Goal: Use online tool/utility: Utilize a website feature to perform a specific function

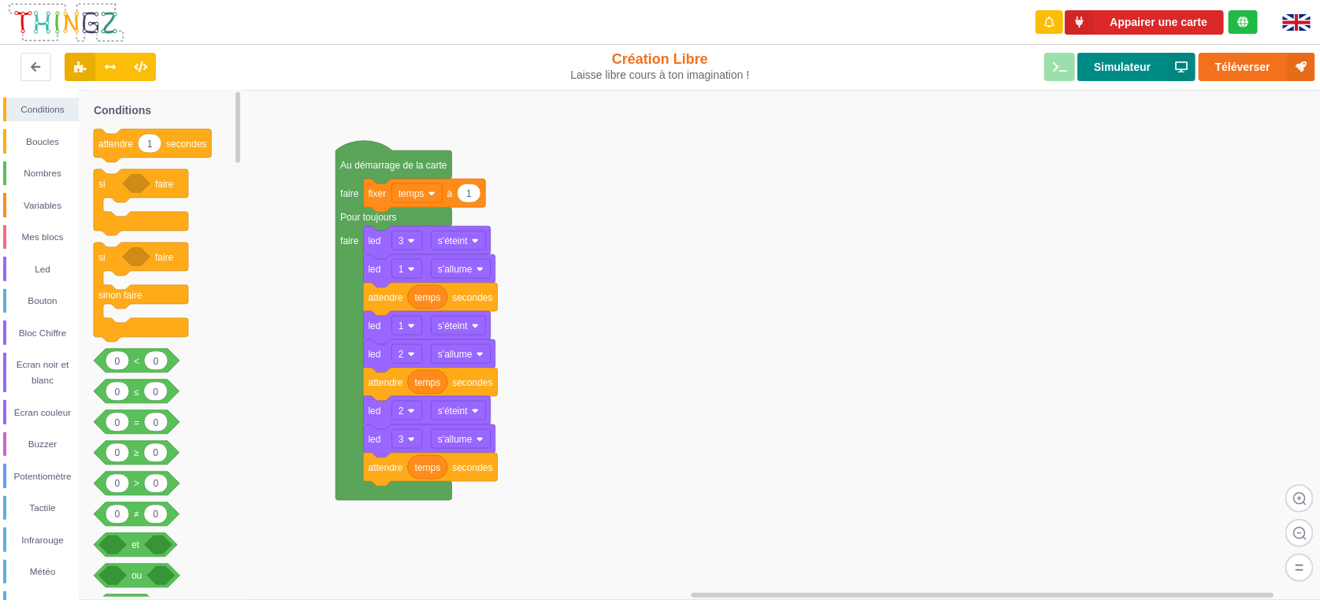
click at [1120, 70] on button "Simulateur" at bounding box center [1137, 67] width 118 height 28
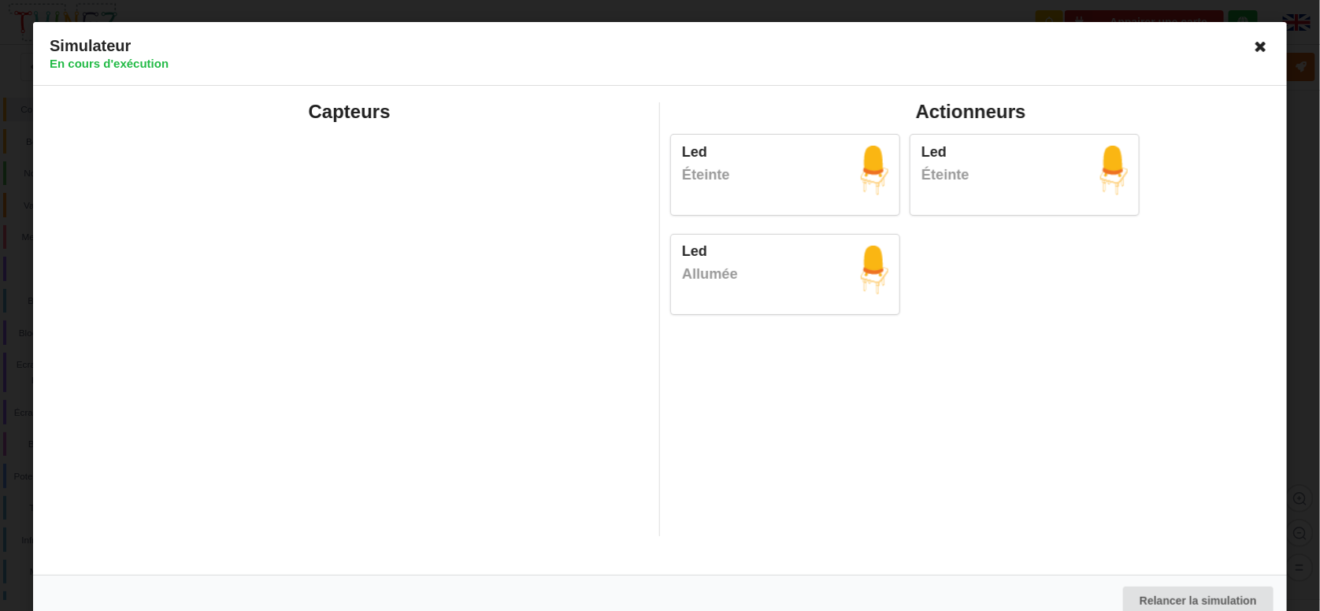
click at [1258, 48] on icon at bounding box center [1261, 46] width 25 height 25
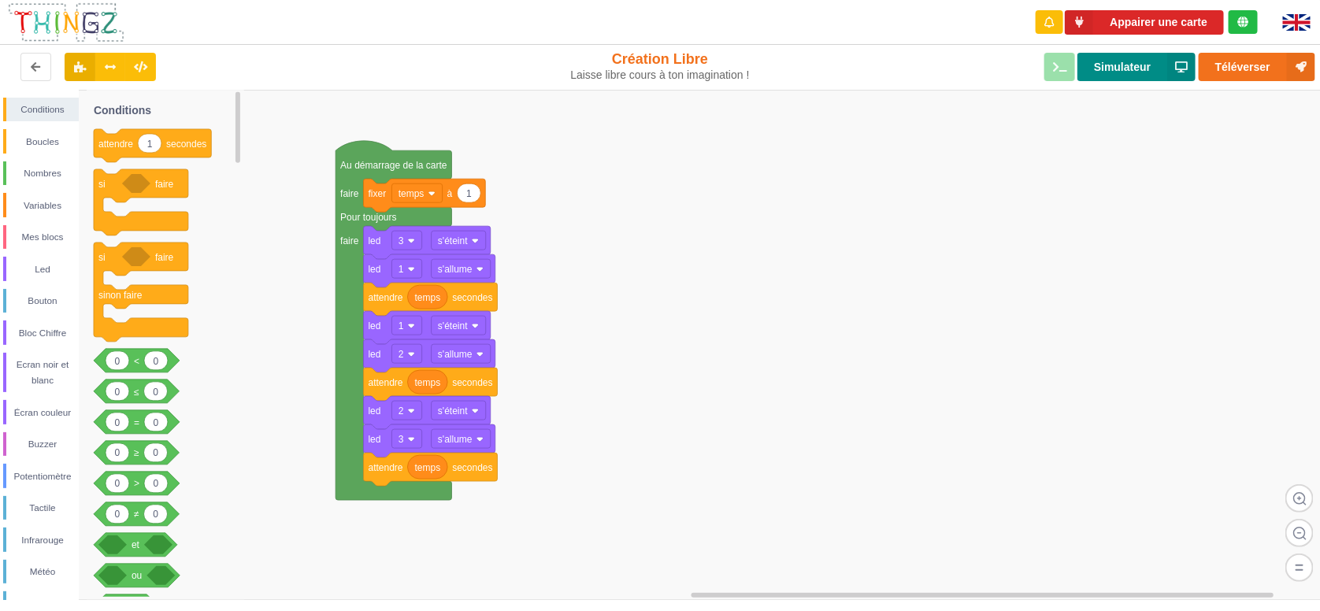
click at [1125, 72] on button "Simulateur" at bounding box center [1137, 67] width 118 height 28
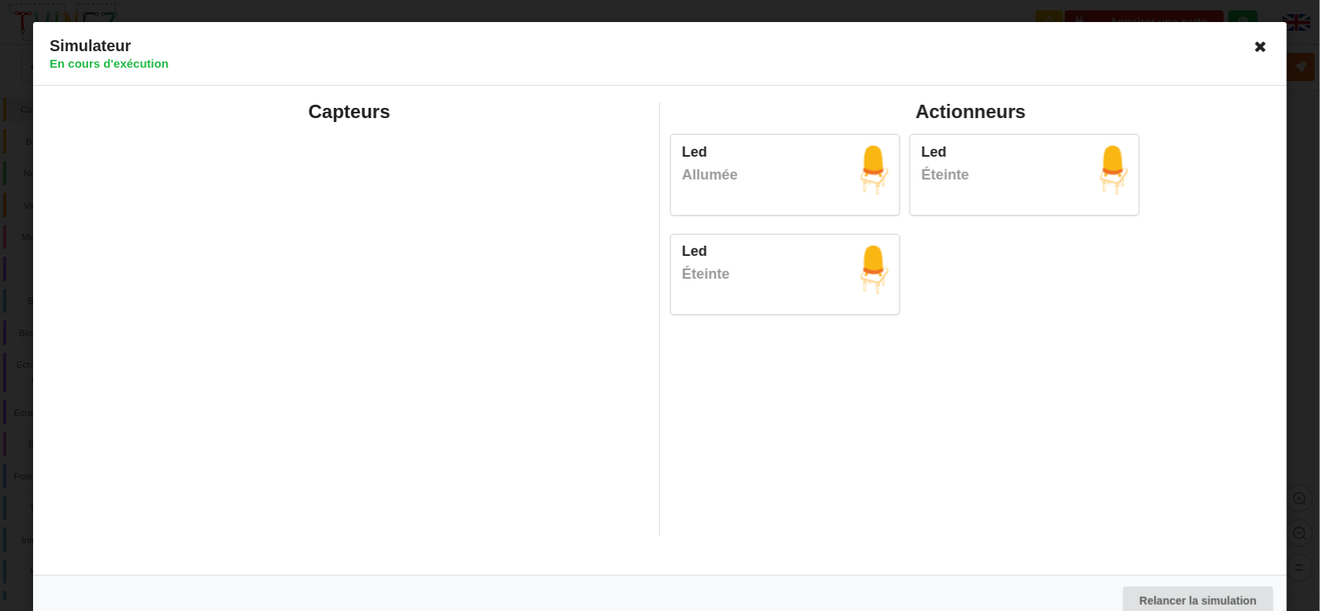
click at [1260, 55] on icon at bounding box center [1261, 46] width 25 height 25
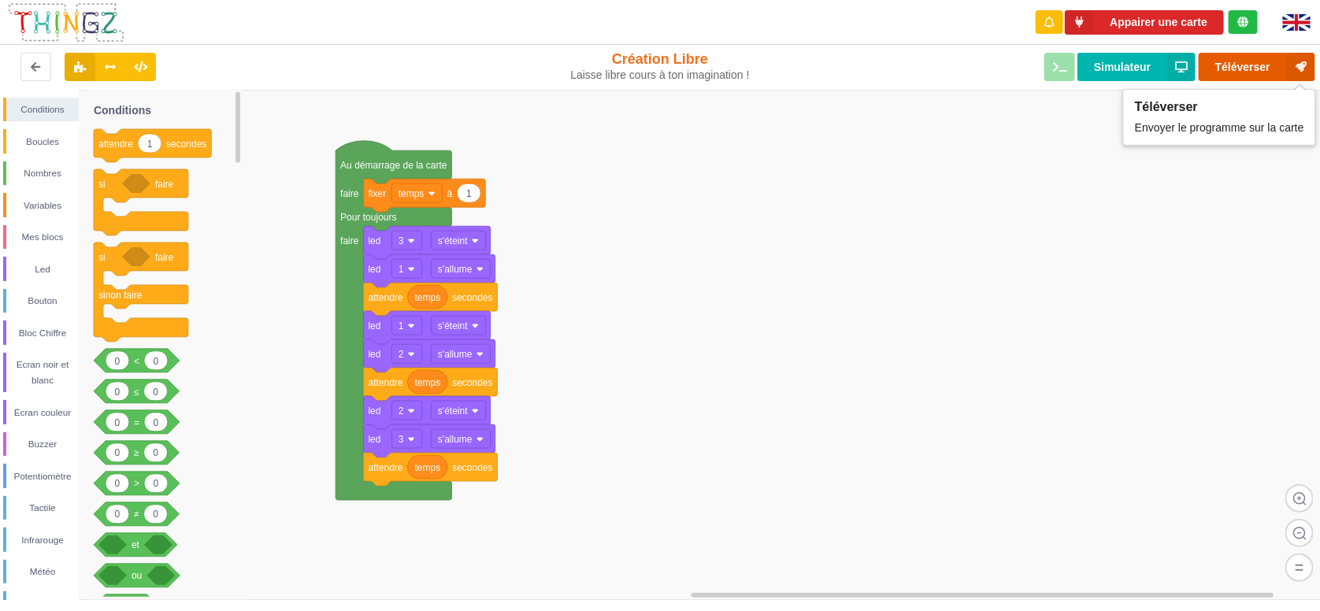
click at [1255, 68] on button "Téléverser" at bounding box center [1257, 67] width 117 height 28
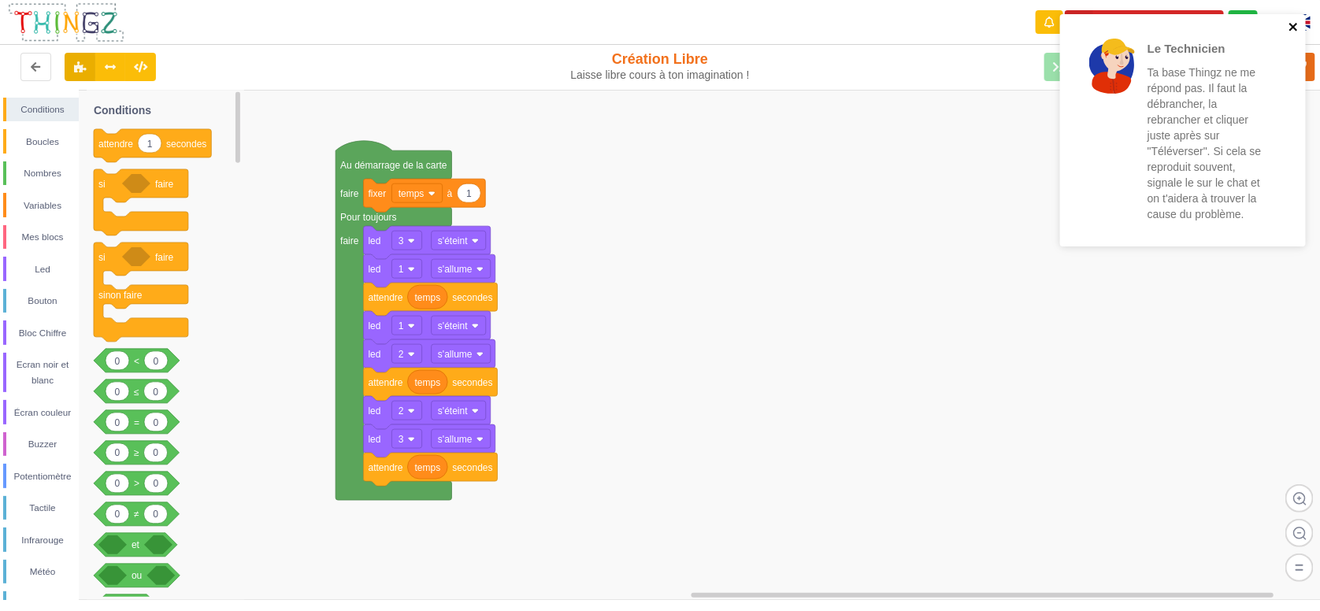
click at [1294, 28] on icon "close" at bounding box center [1294, 27] width 8 height 8
